Goal: Transaction & Acquisition: Book appointment/travel/reservation

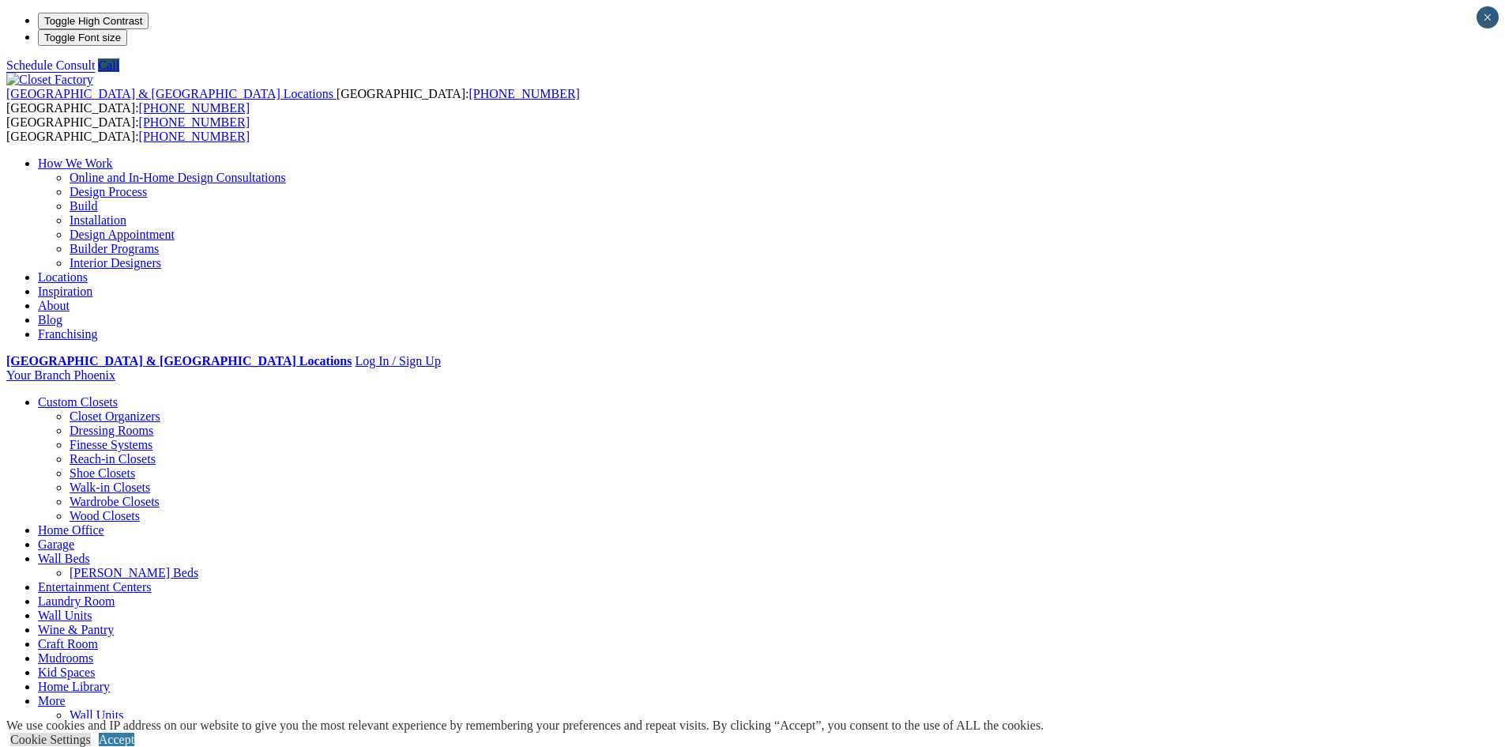
click at [198, 566] on link "[PERSON_NAME] Beds" at bounding box center [134, 572] width 129 height 13
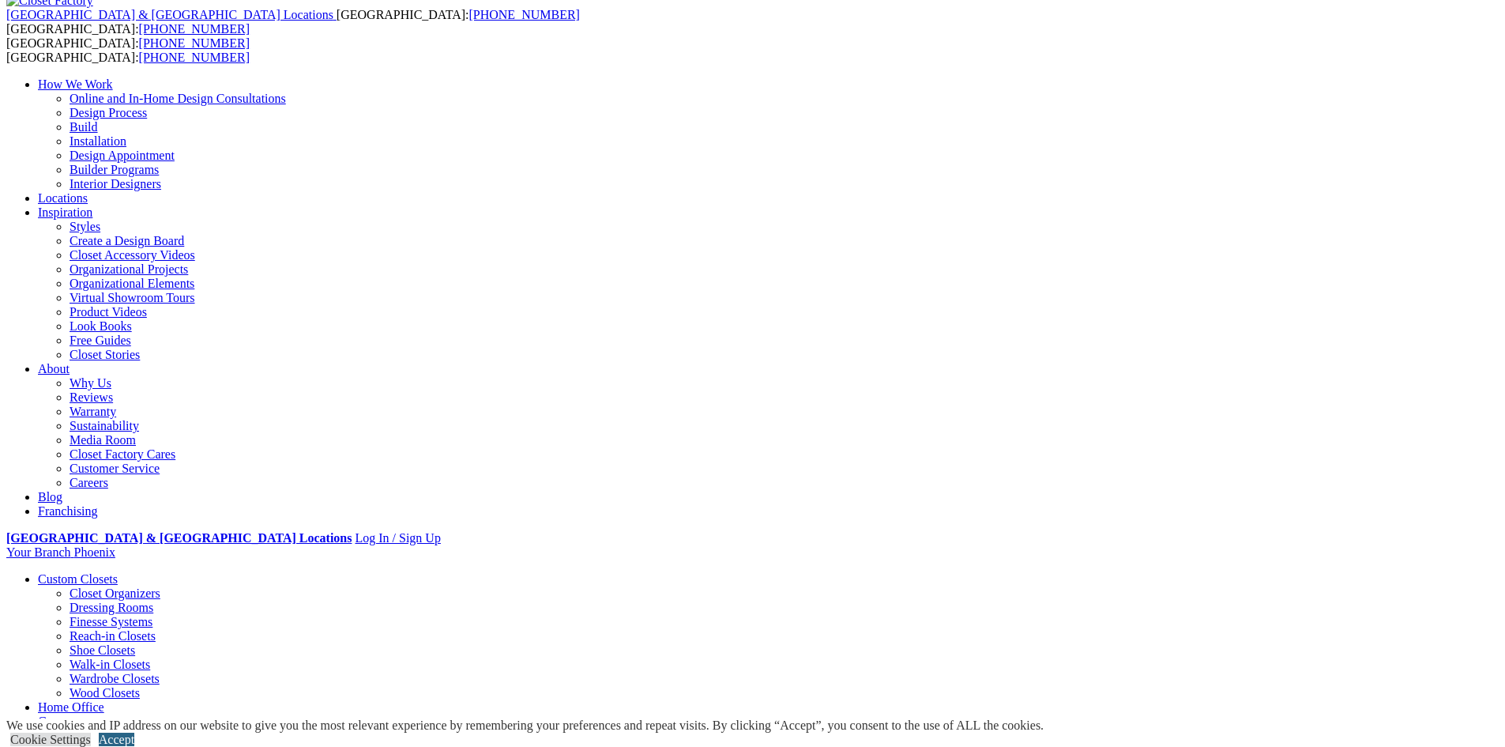
click at [134, 733] on link "Accept" at bounding box center [117, 739] width 36 height 13
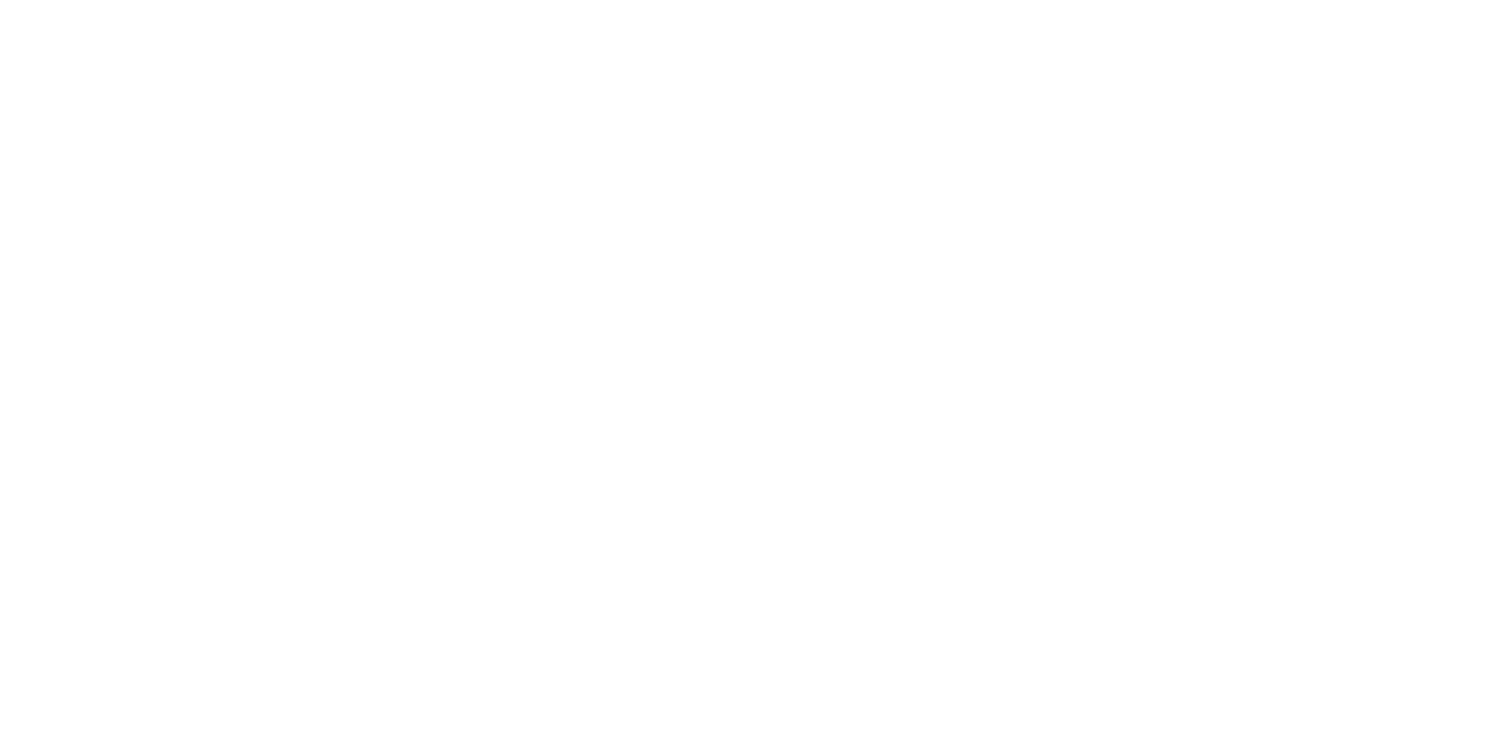
scroll to position [2608, 0]
